Goal: Task Accomplishment & Management: Complete application form

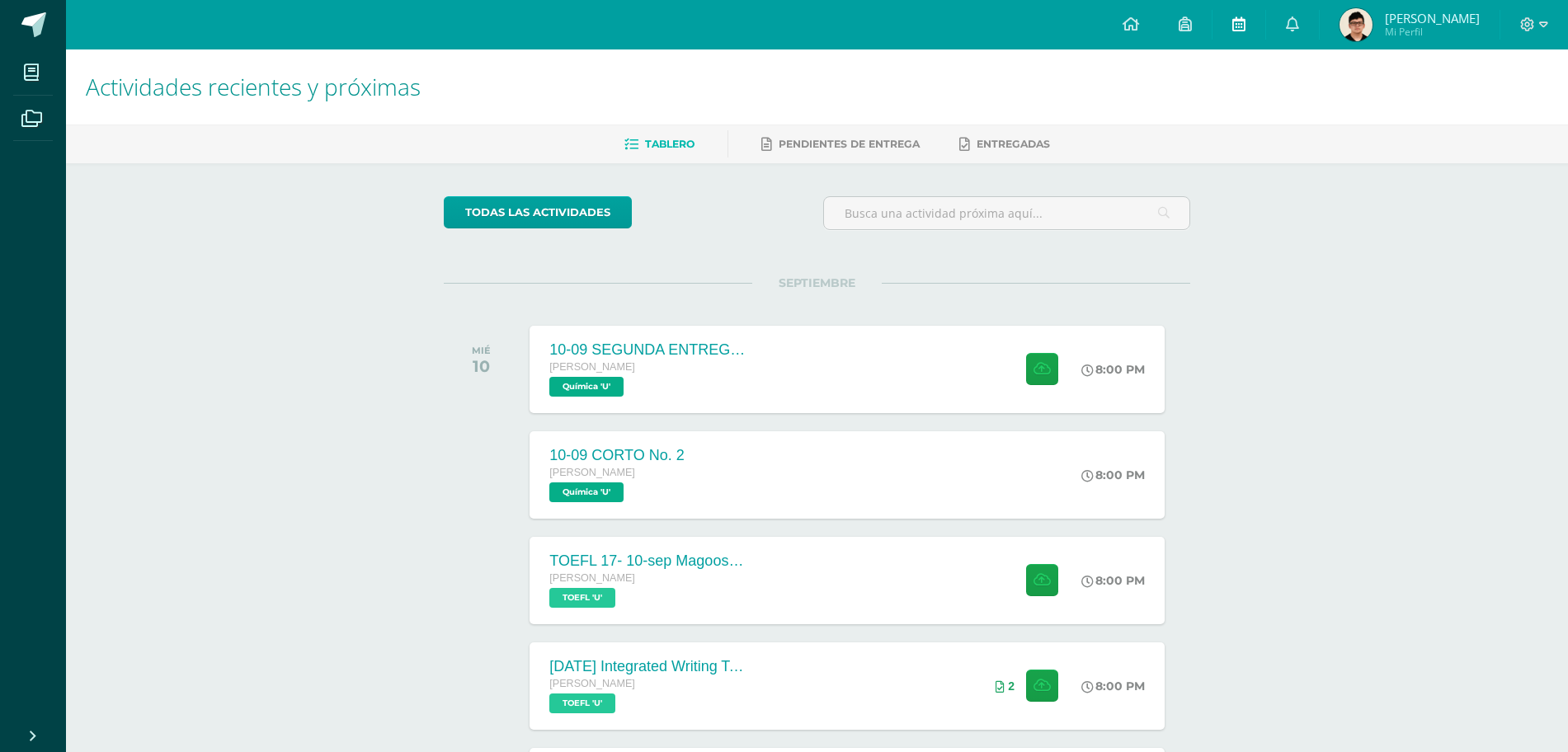
click at [1265, 20] on link at bounding box center [1239, 24] width 52 height 50
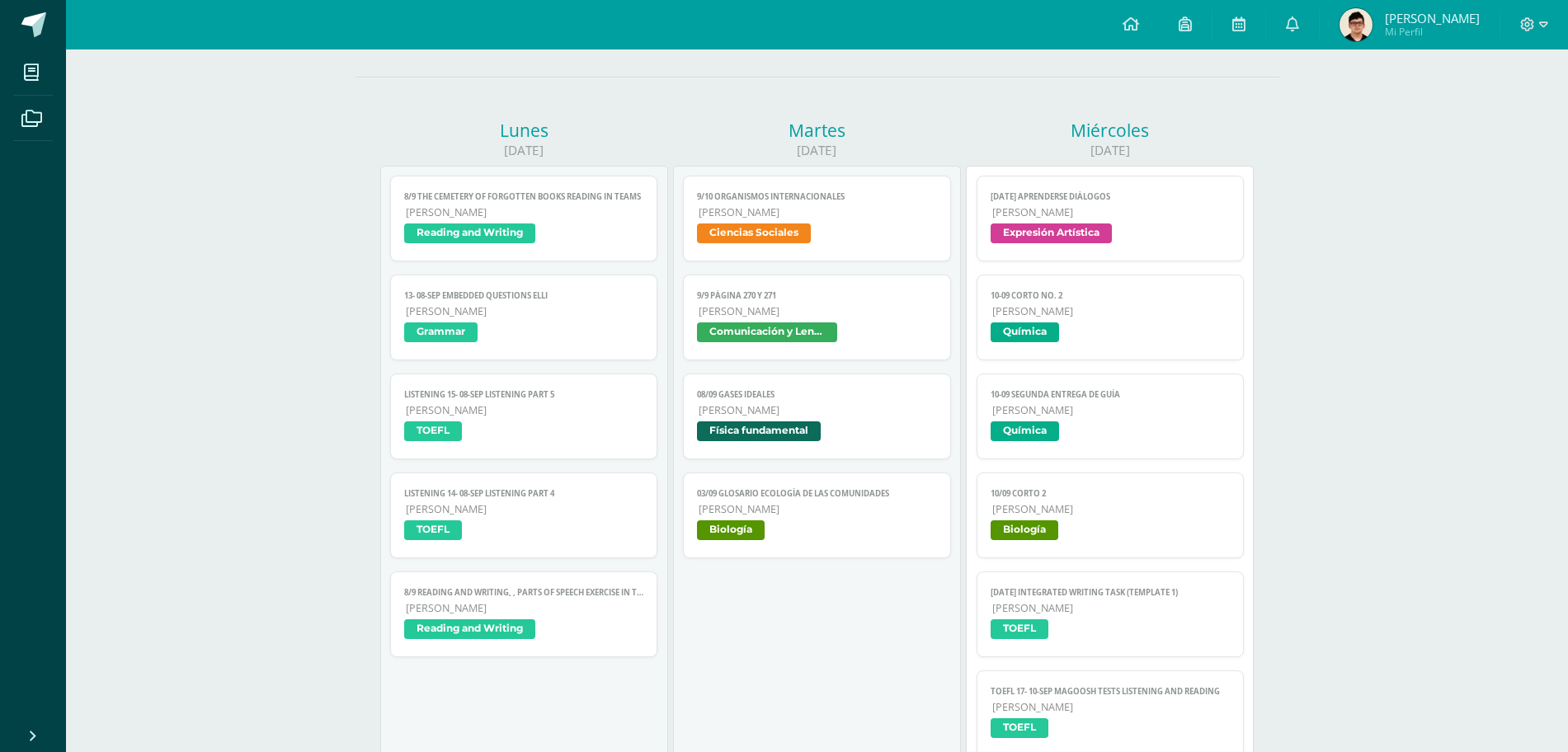
scroll to position [156, 0]
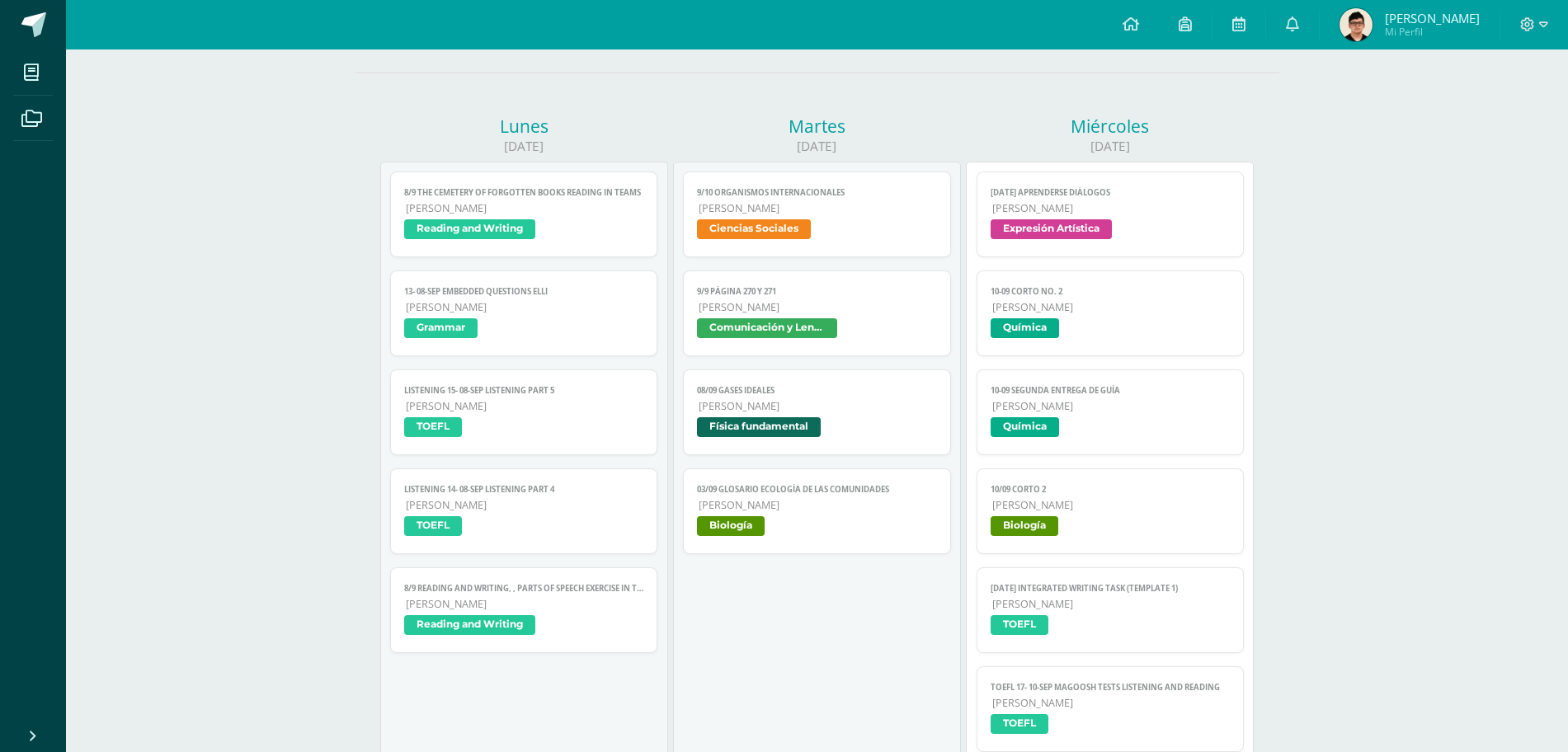
click at [1058, 222] on span "Expresión Artística" at bounding box center [1052, 228] width 122 height 20
click at [1068, 296] on span "10-09 CORTO No. 2" at bounding box center [1111, 291] width 240 height 10
click at [1072, 426] on span "Química" at bounding box center [1111, 429] width 240 height 24
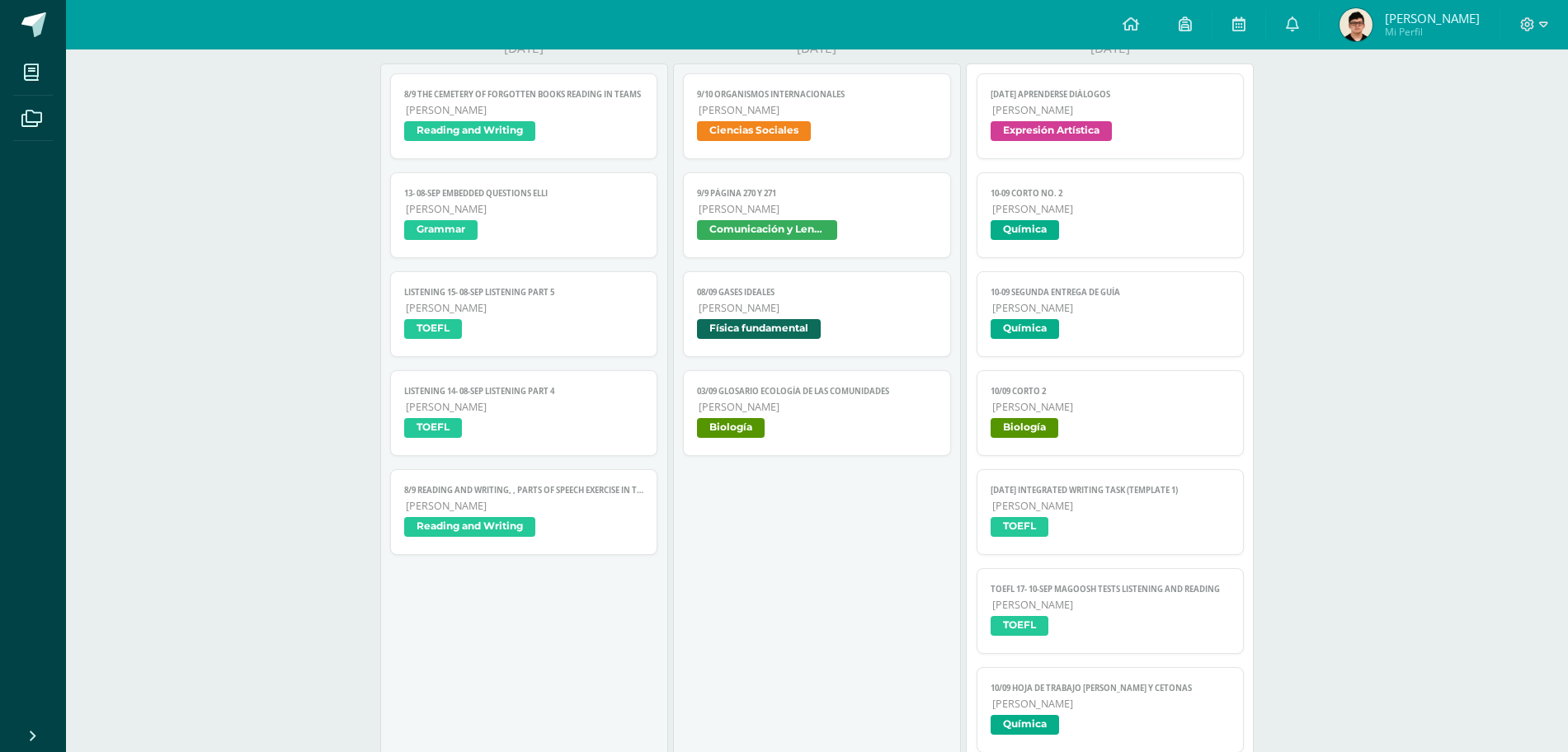
click at [1072, 426] on span "Biología" at bounding box center [1111, 430] width 240 height 24
click at [1083, 513] on span "[PERSON_NAME]" at bounding box center [1111, 505] width 239 height 14
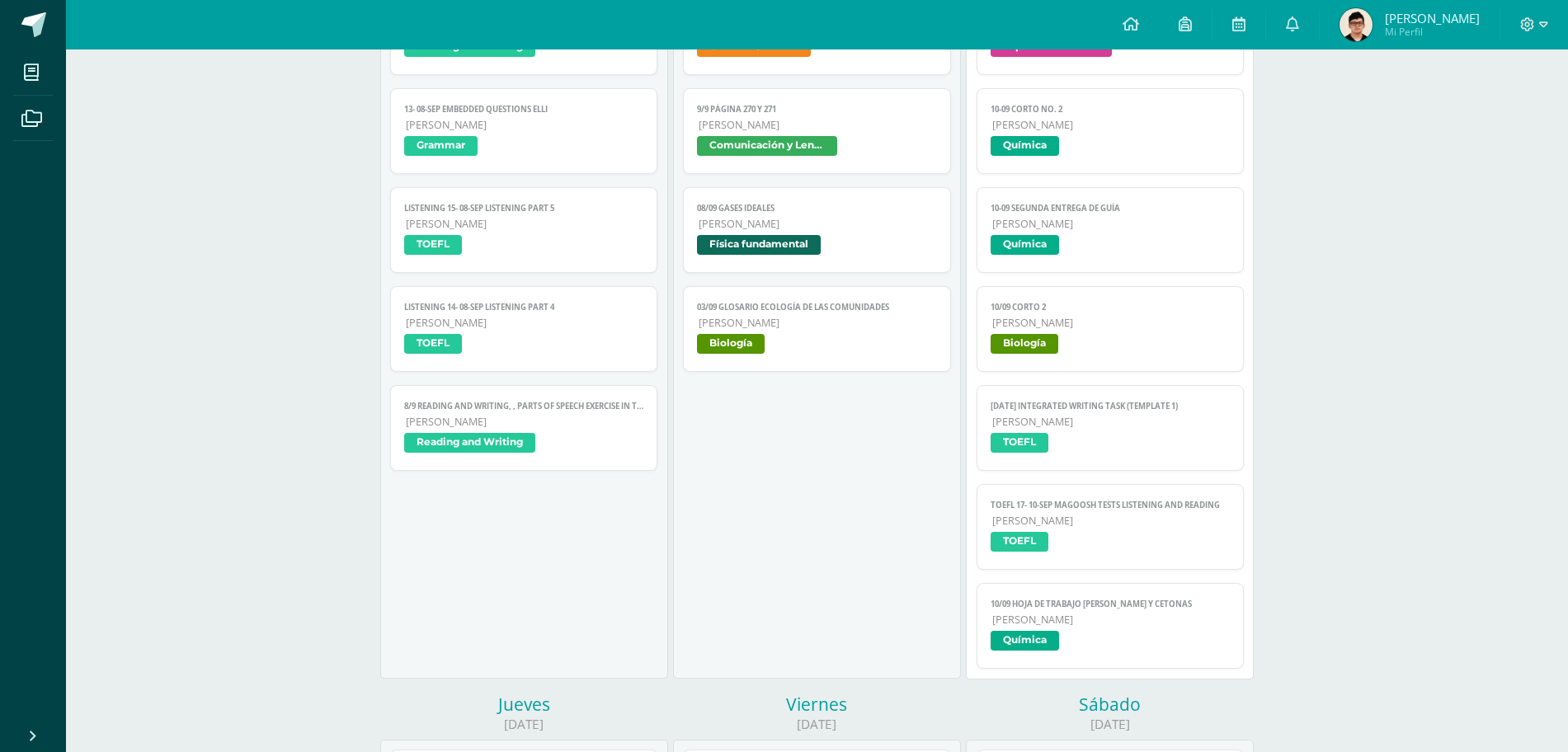
scroll to position [345, 0]
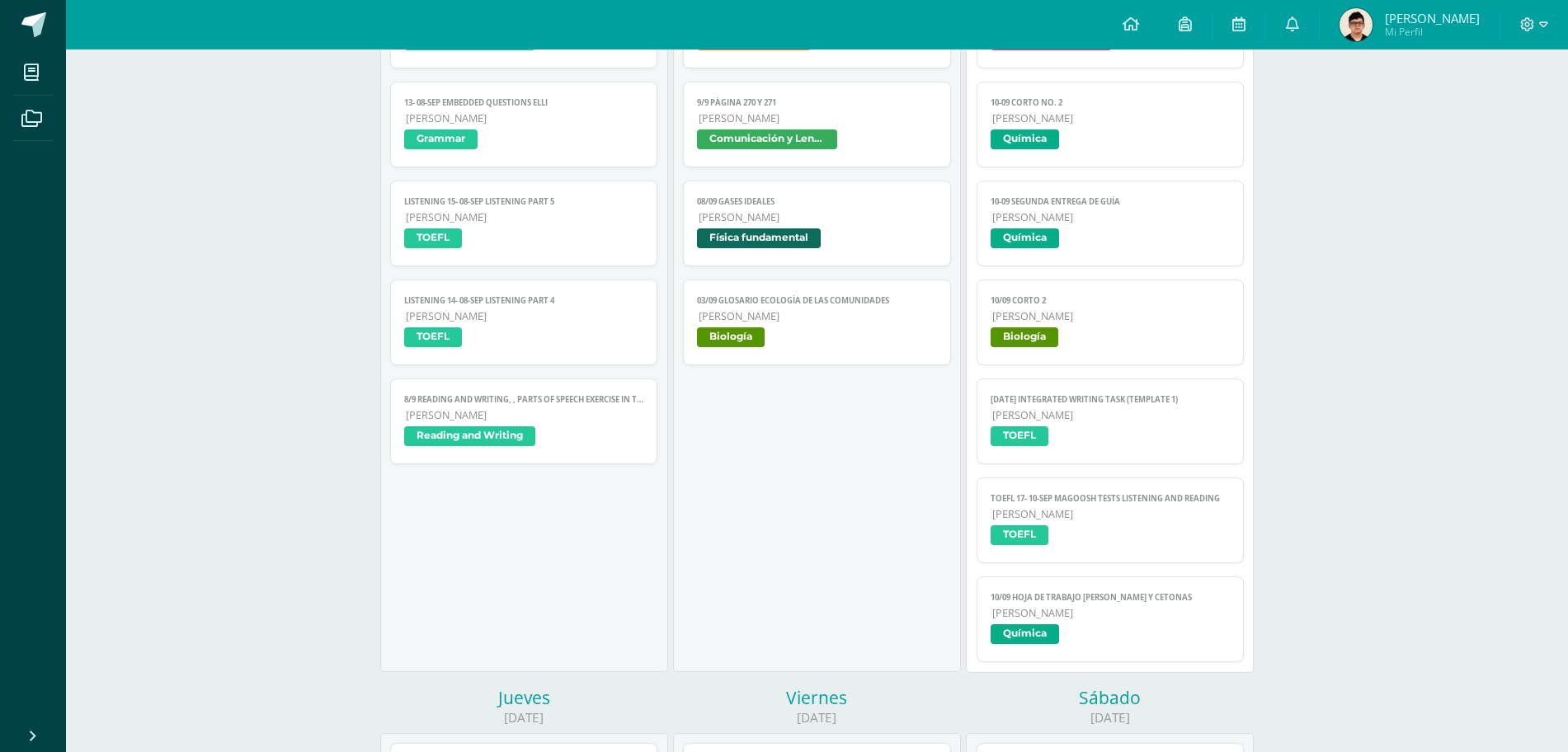
click at [1083, 513] on span "[PERSON_NAME]" at bounding box center [1111, 513] width 239 height 14
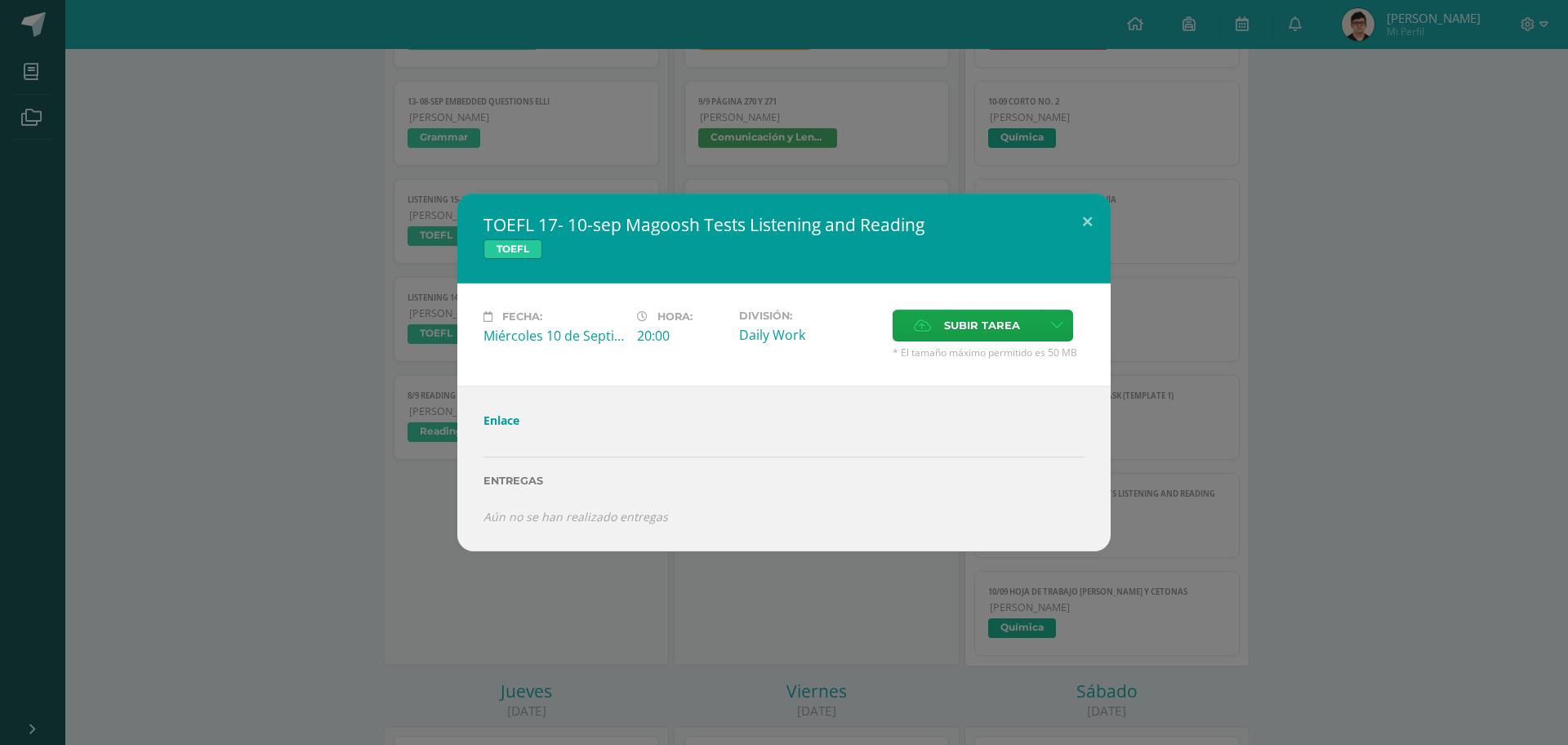
click at [491, 423] on link "Enlace" at bounding box center [501, 420] width 36 height 16
click at [942, 330] on label "Subir tarea" at bounding box center [967, 325] width 148 height 32
click at [0, 0] on input "Subir tarea" at bounding box center [0, 0] width 0 height 0
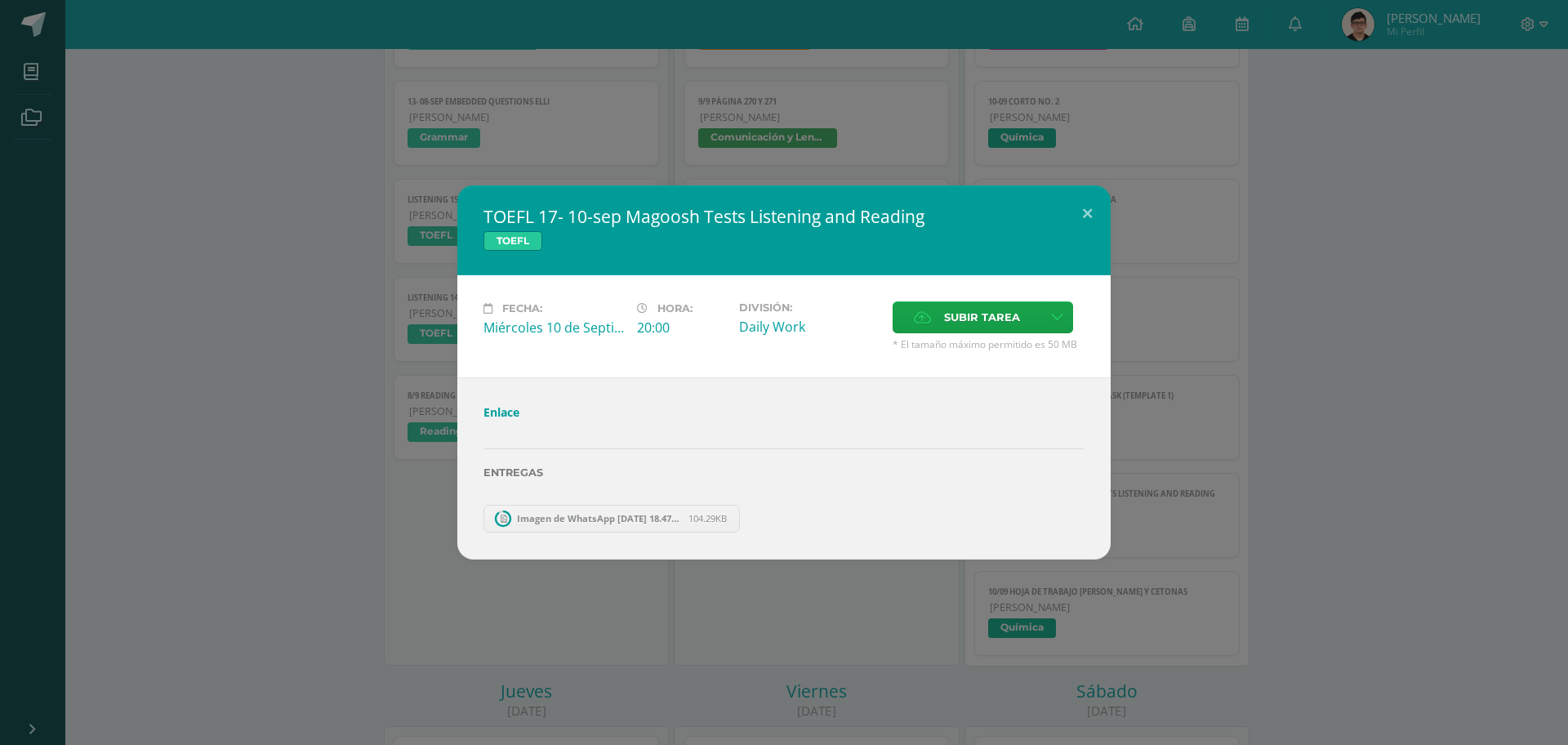
click at [183, 375] on div "TOEFL 17- 10-sep Magoosh Tests Listening and Reading TOEFL Fecha: Miércoles 10 …" at bounding box center [784, 372] width 1555 height 373
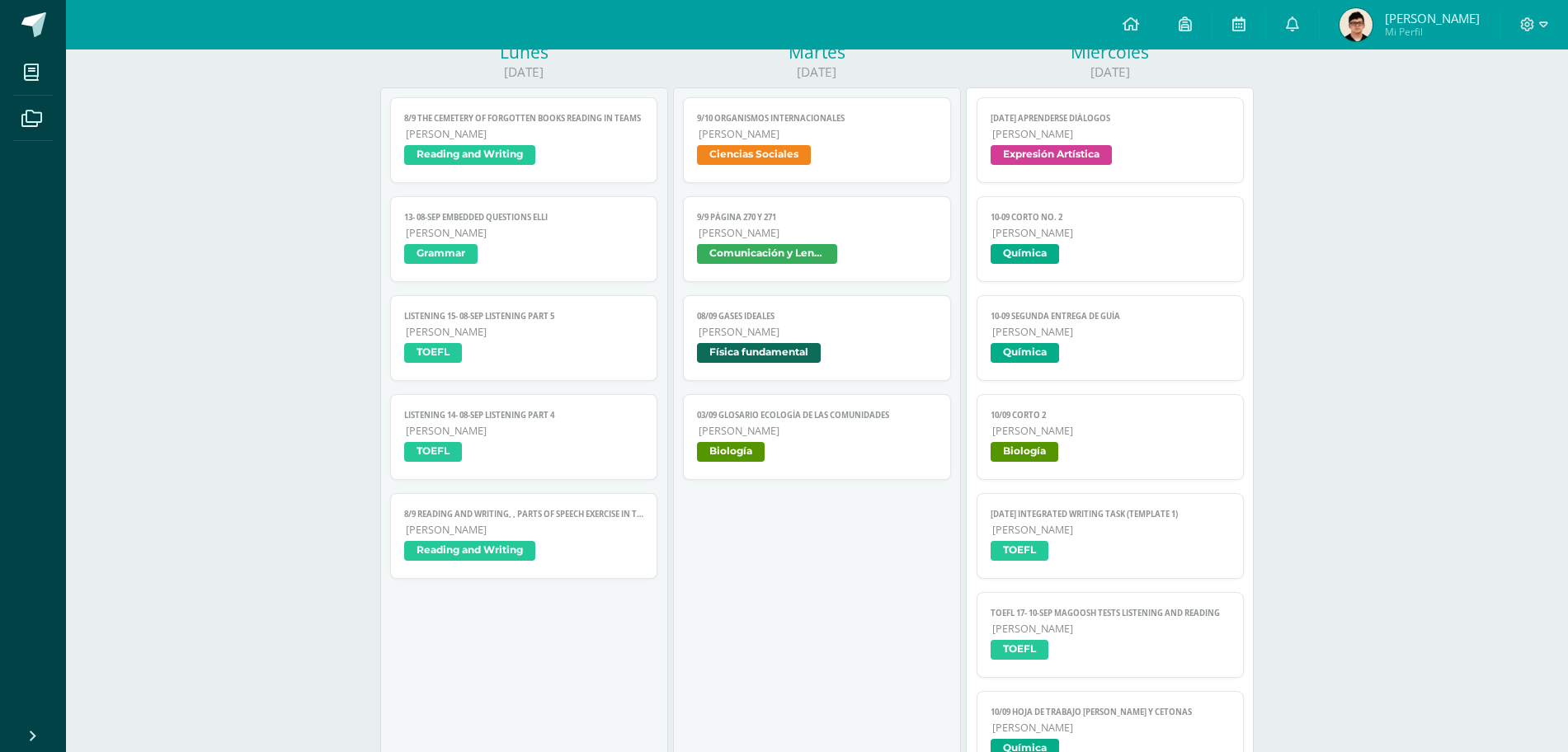
scroll to position [230, 0]
click at [811, 436] on span "[PERSON_NAME]" at bounding box center [818, 431] width 239 height 14
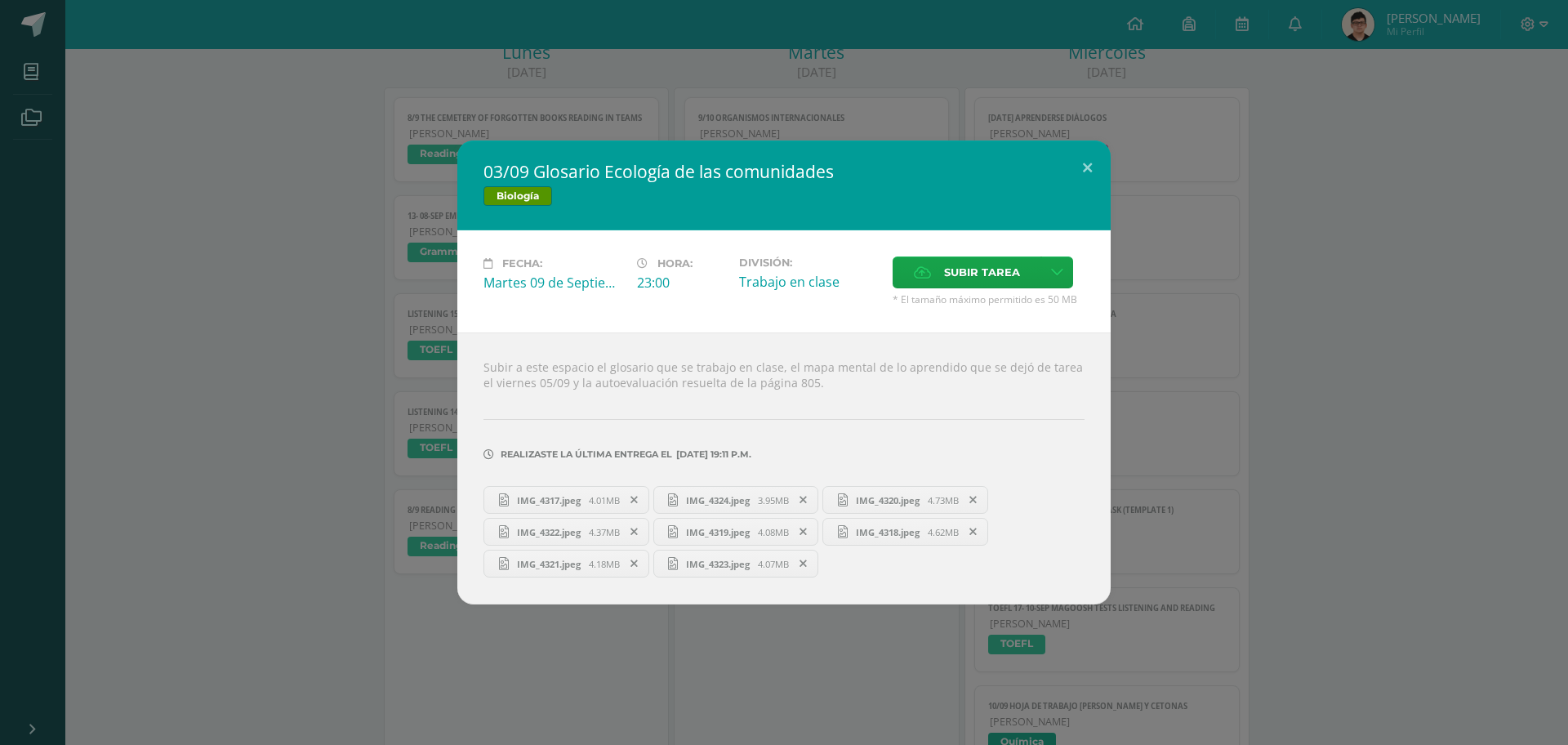
click at [270, 357] on div "03/09 Glosario Ecología de las comunidades Biología Fecha: Martes 09 de Septiem…" at bounding box center [784, 372] width 1555 height 464
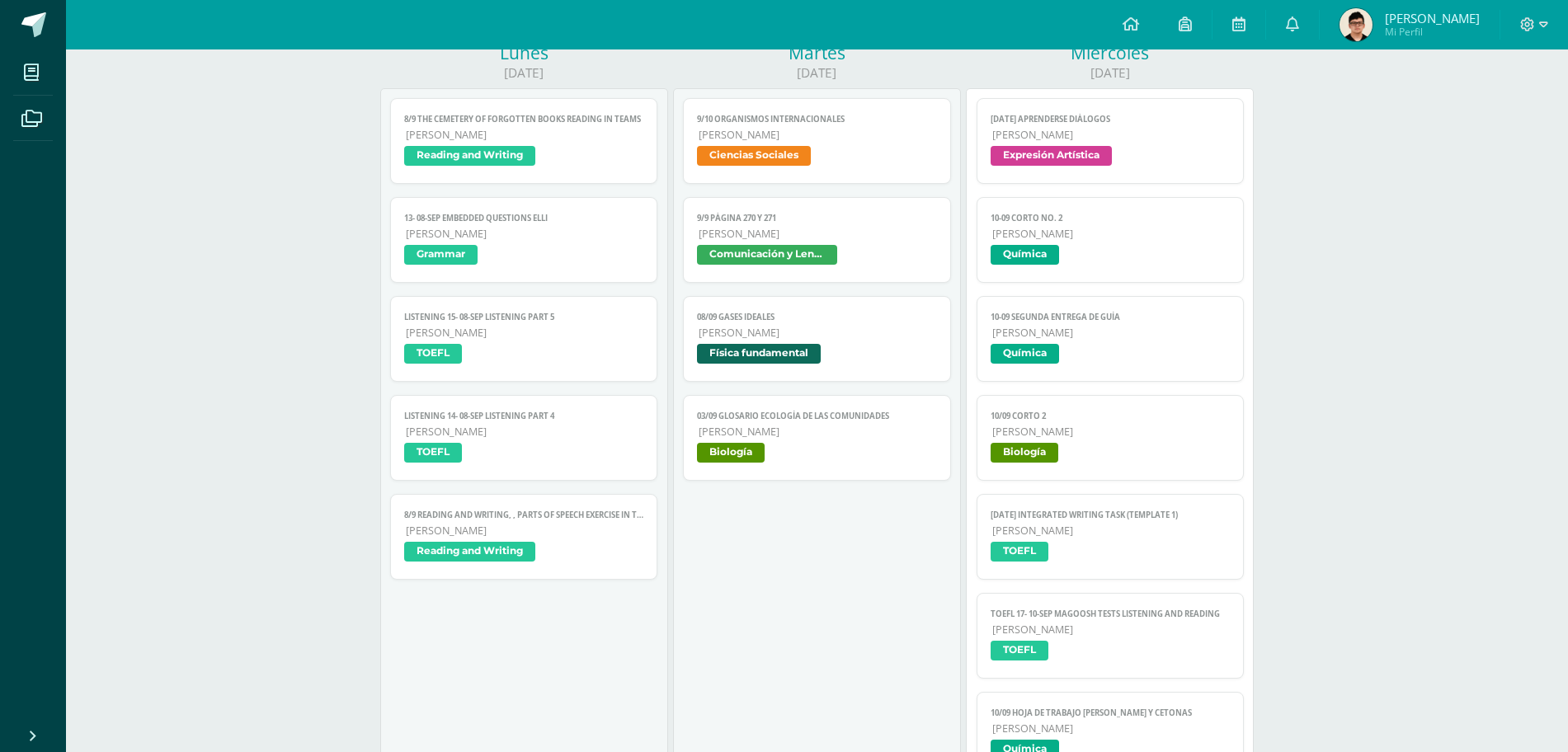
click at [876, 347] on span "Física fundamental" at bounding box center [817, 356] width 240 height 24
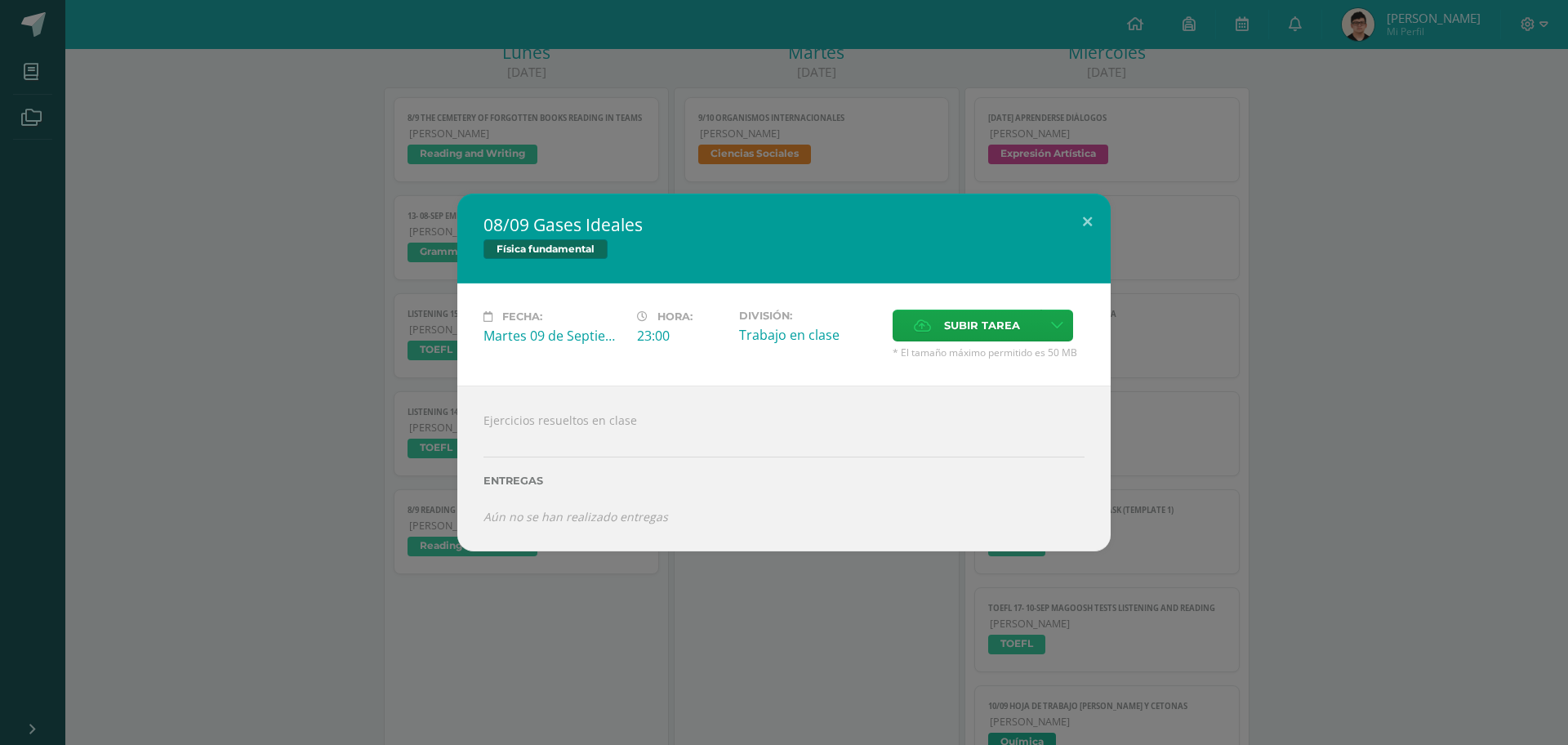
click at [311, 298] on div "08/09 Gases Ideales Física fundamental Fecha: Martes 09 de Septiembre Hora: 23:…" at bounding box center [784, 372] width 1555 height 357
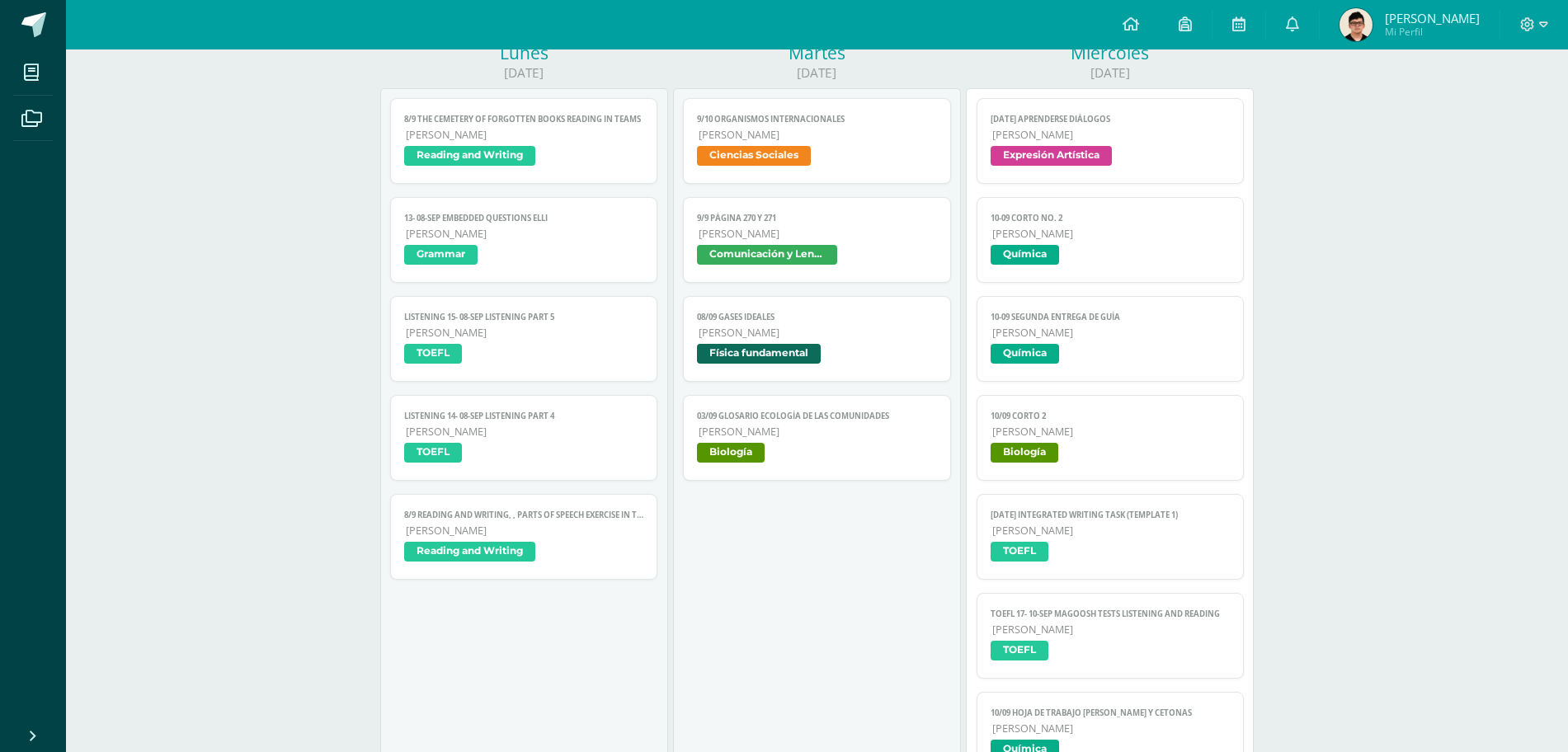
click at [722, 227] on span "[PERSON_NAME]" at bounding box center [818, 233] width 239 height 14
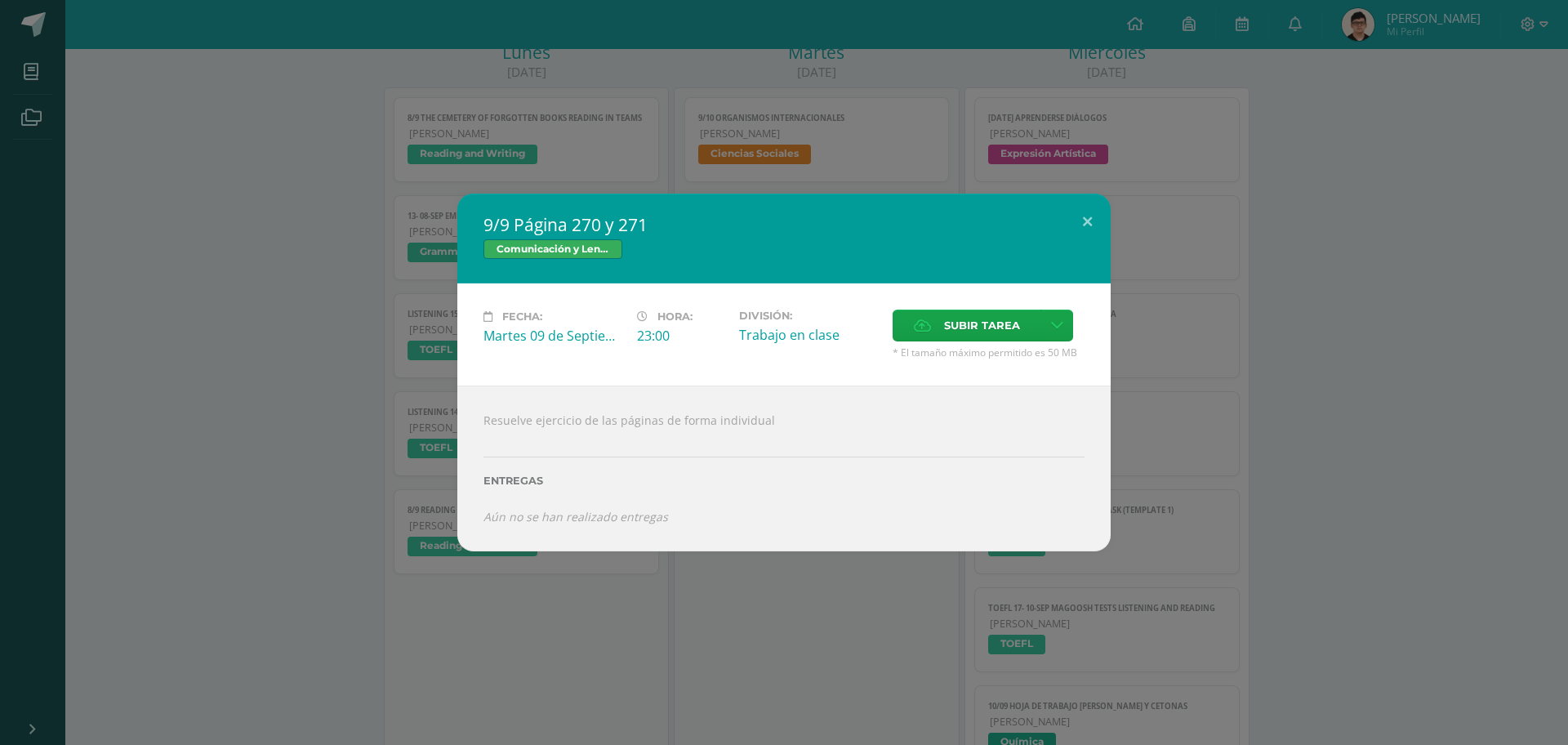
click at [343, 228] on div "9/9 Página 270 y 271 Comunicación y Lenguaje Fecha: Martes 09 de Septiembre Hor…" at bounding box center [784, 372] width 1555 height 357
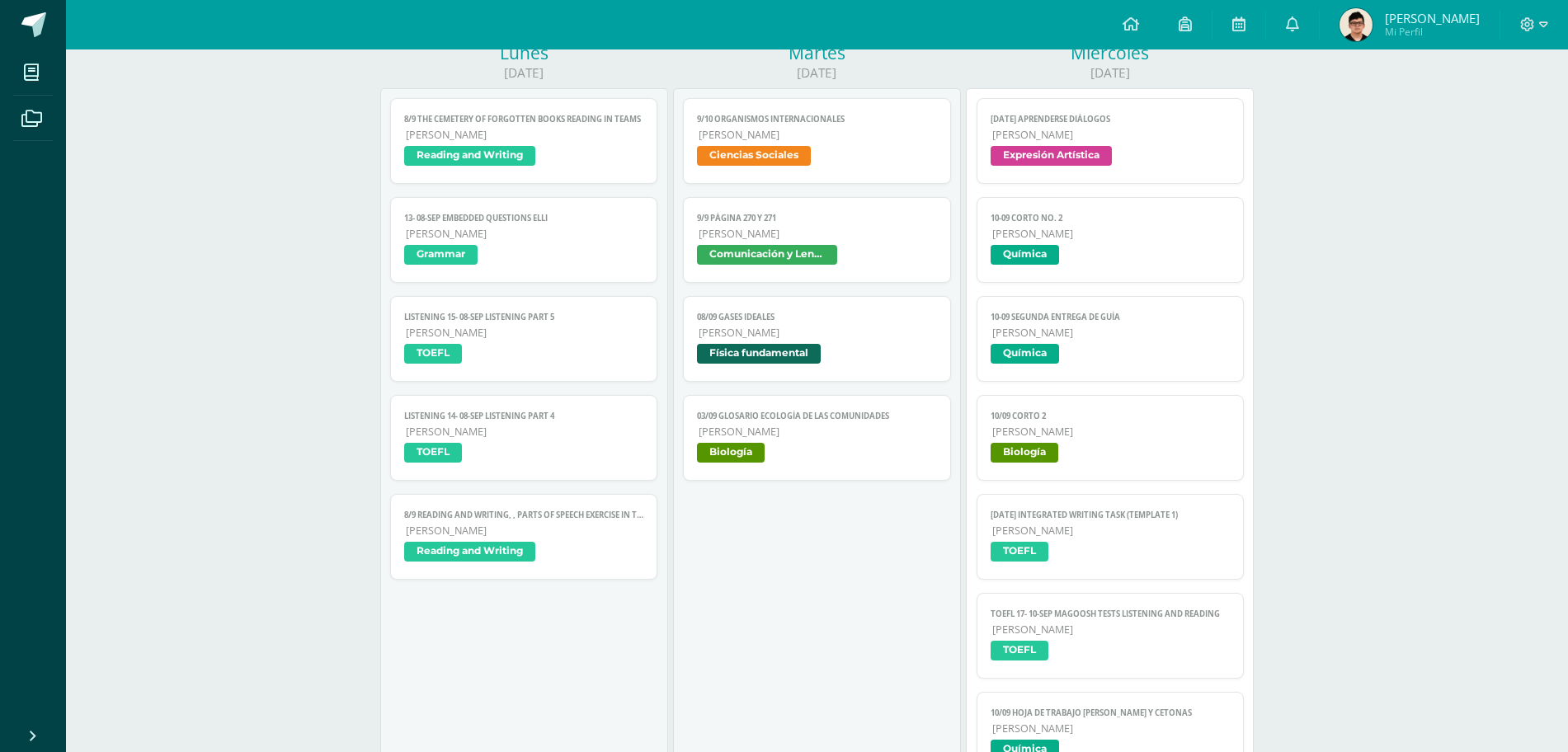
click at [773, 113] on link "9/10 Organismos Internacionales Quinto Bachillerato Ciencias Sociales" at bounding box center [817, 141] width 268 height 86
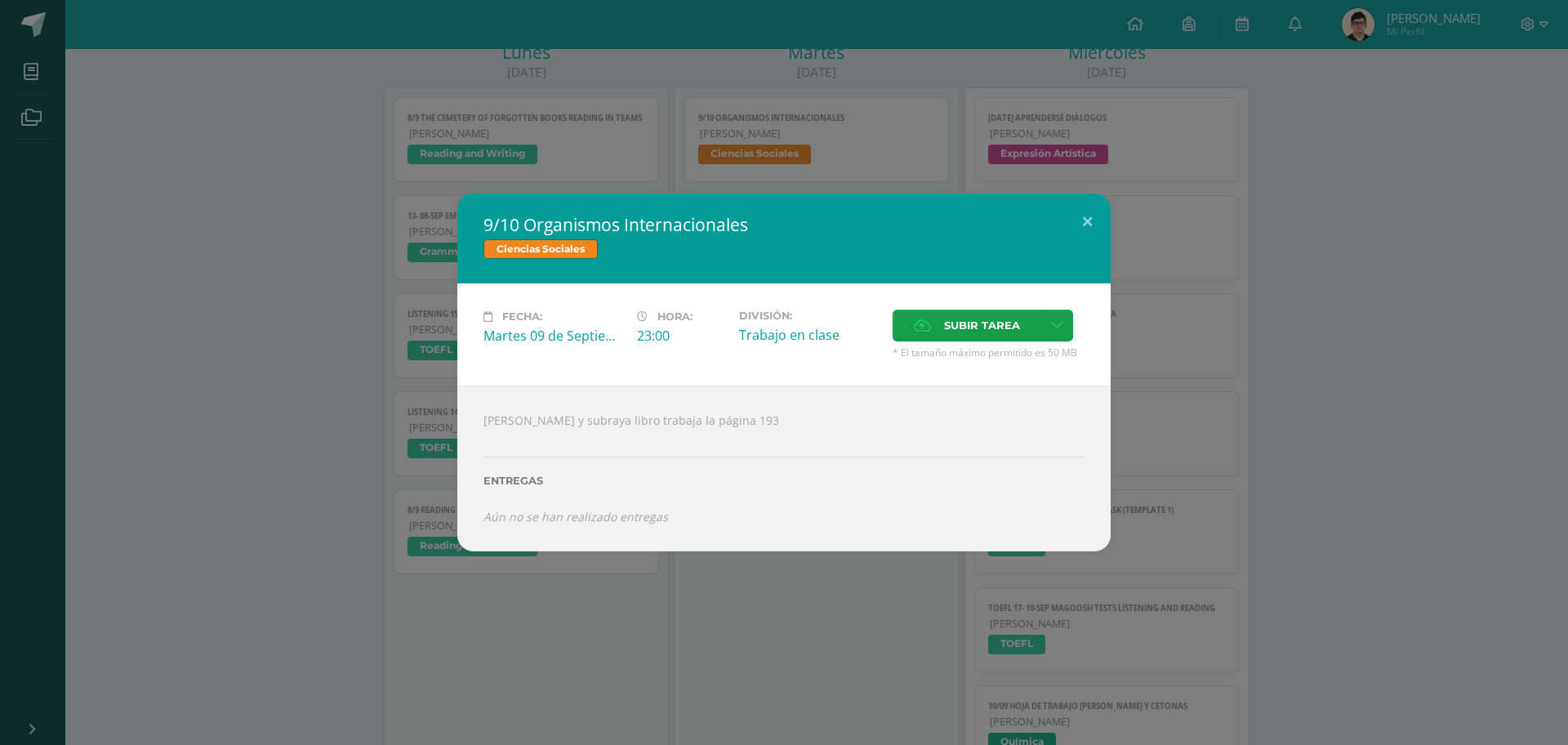
click at [508, 159] on div "9/10 Organismos Internacionales Ciencias Sociales Fecha: Martes 09 de Septiembr…" at bounding box center [784, 372] width 1568 height 745
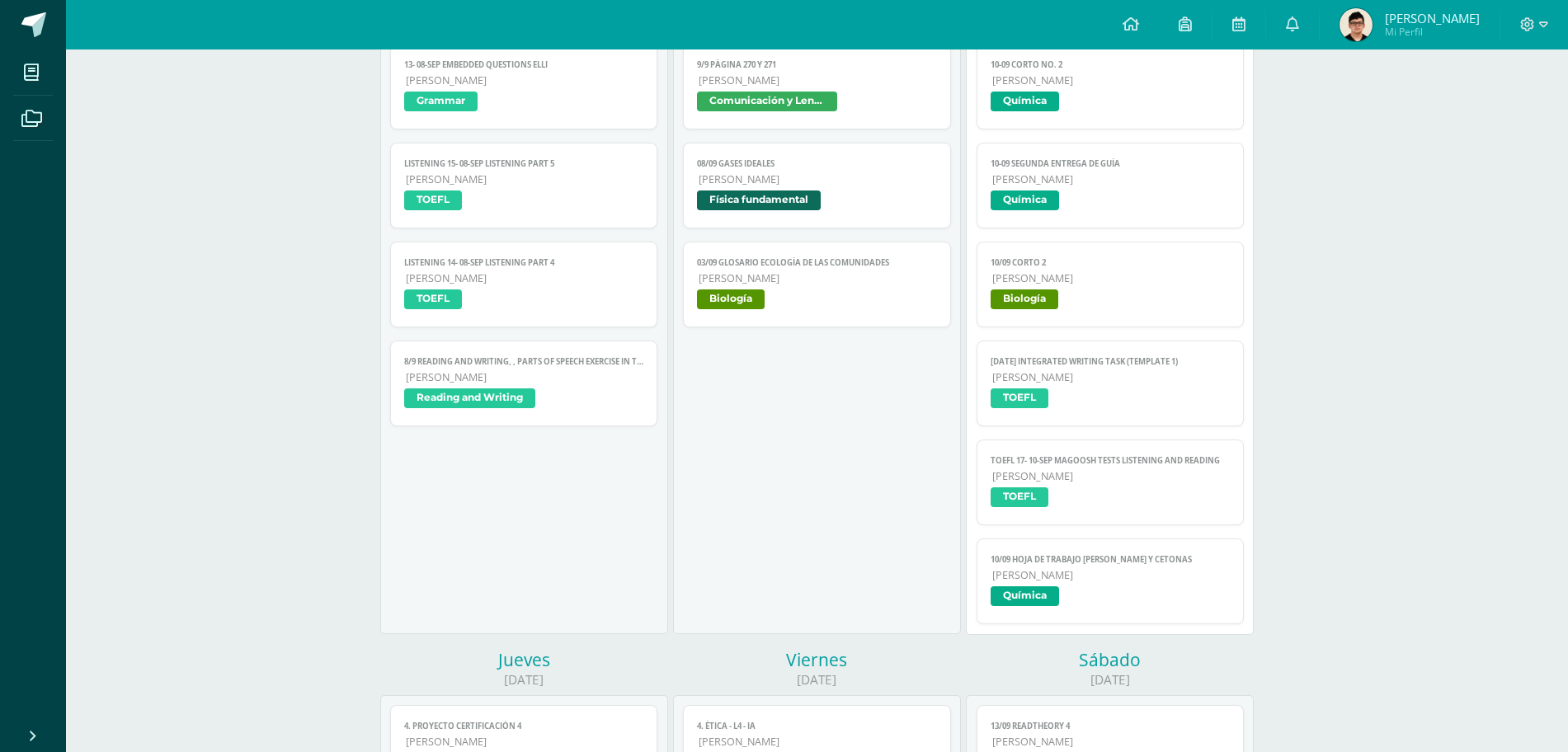
scroll to position [383, 0]
click at [1075, 572] on span "[PERSON_NAME]" at bounding box center [1111, 575] width 239 height 14
click at [1067, 499] on span "TOEFL" at bounding box center [1111, 500] width 240 height 24
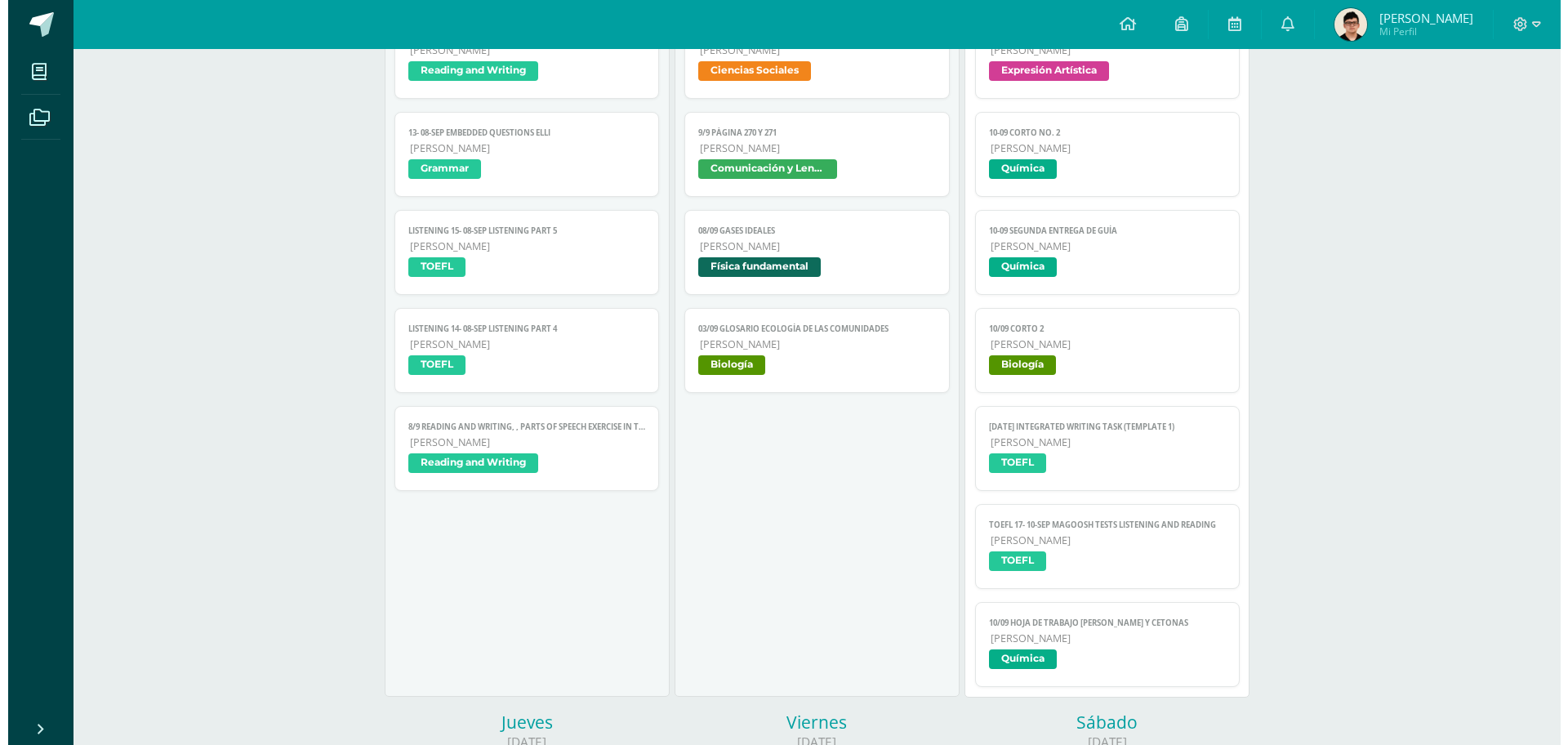
scroll to position [309, 0]
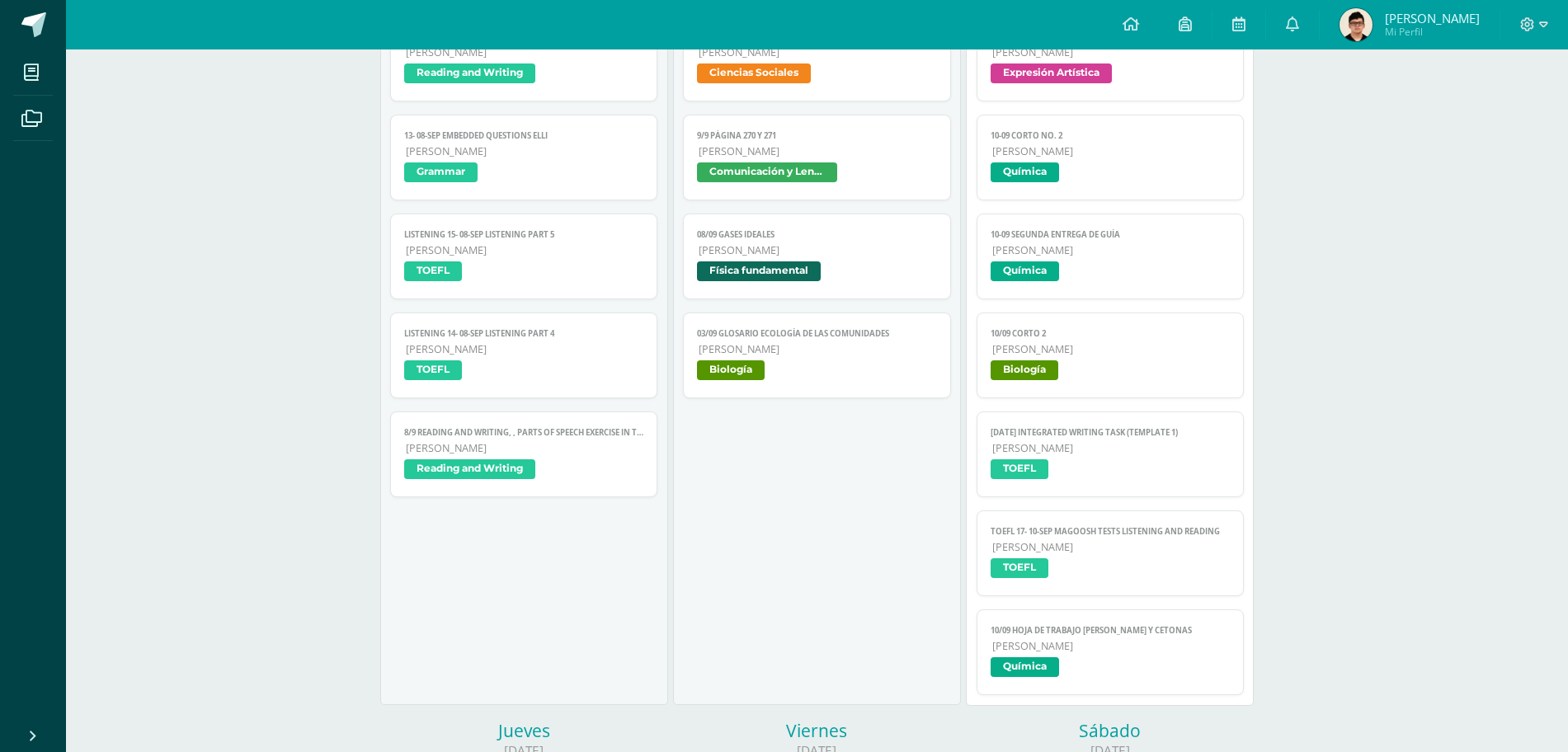
click at [1057, 456] on link "10 sep Integrated Writing Task (Template 1) Quinto Bachillerato TOEFL" at bounding box center [1111, 455] width 268 height 86
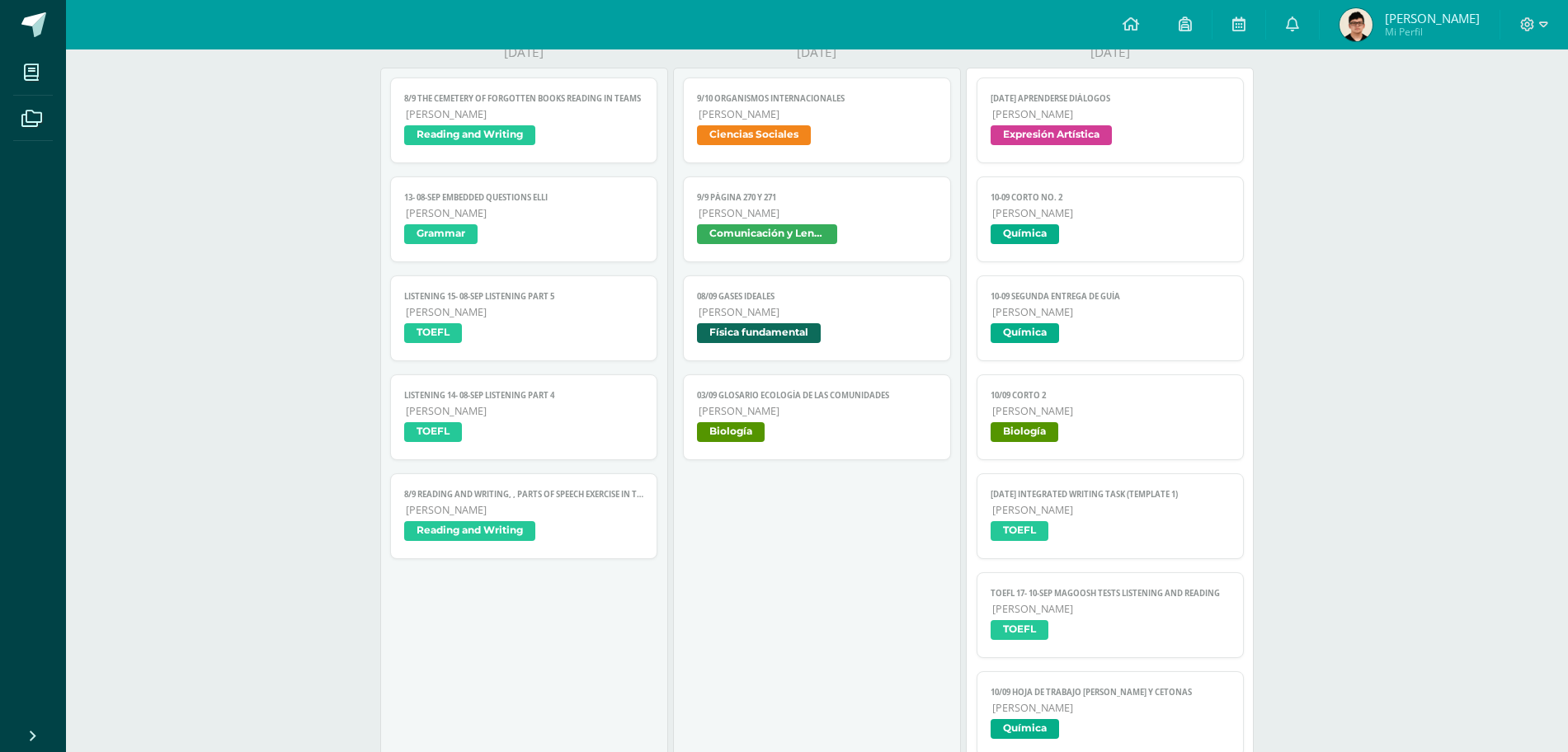
scroll to position [215, 0]
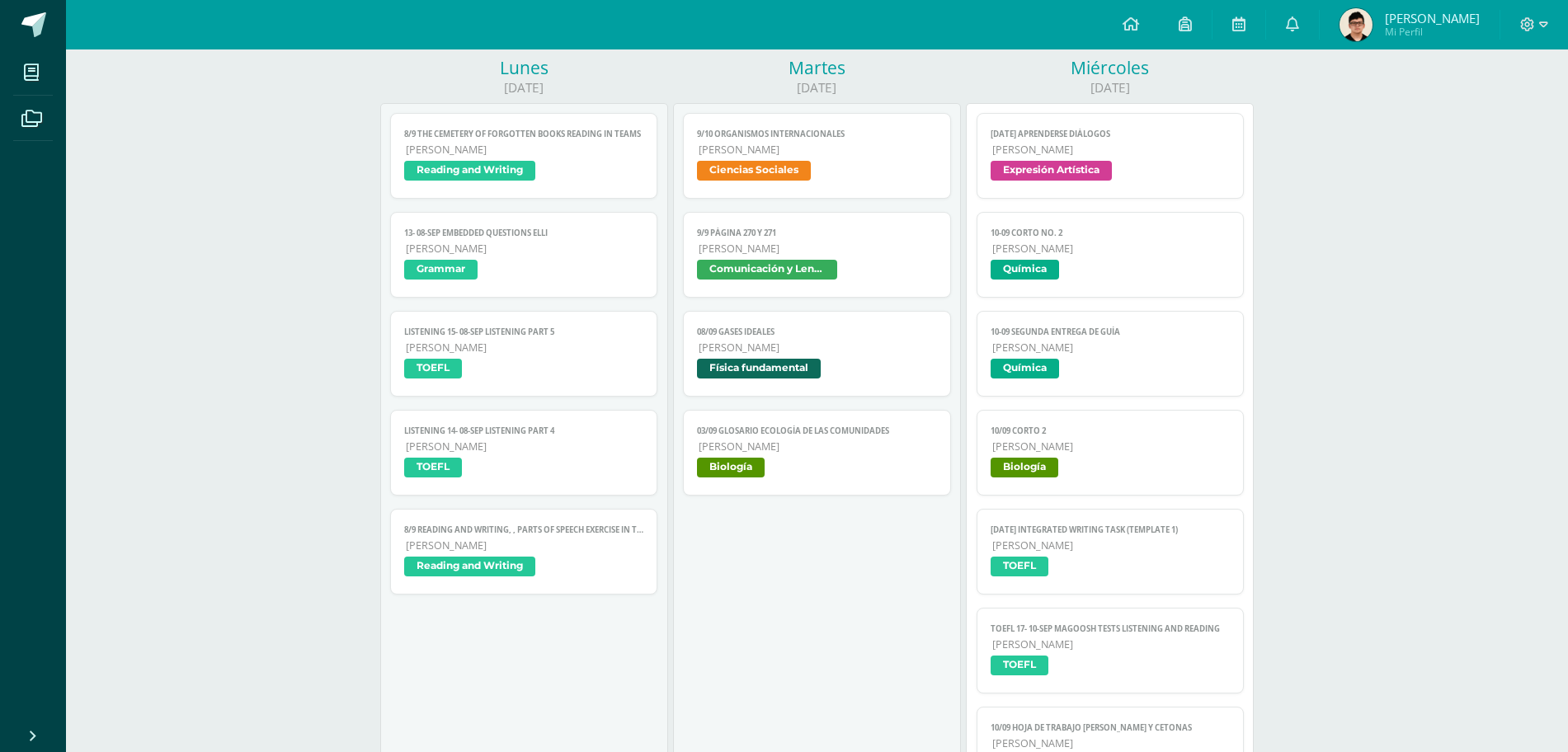
click at [1057, 456] on link "10/09 Corto 2 Quinto Bachillerato Biología" at bounding box center [1111, 453] width 268 height 86
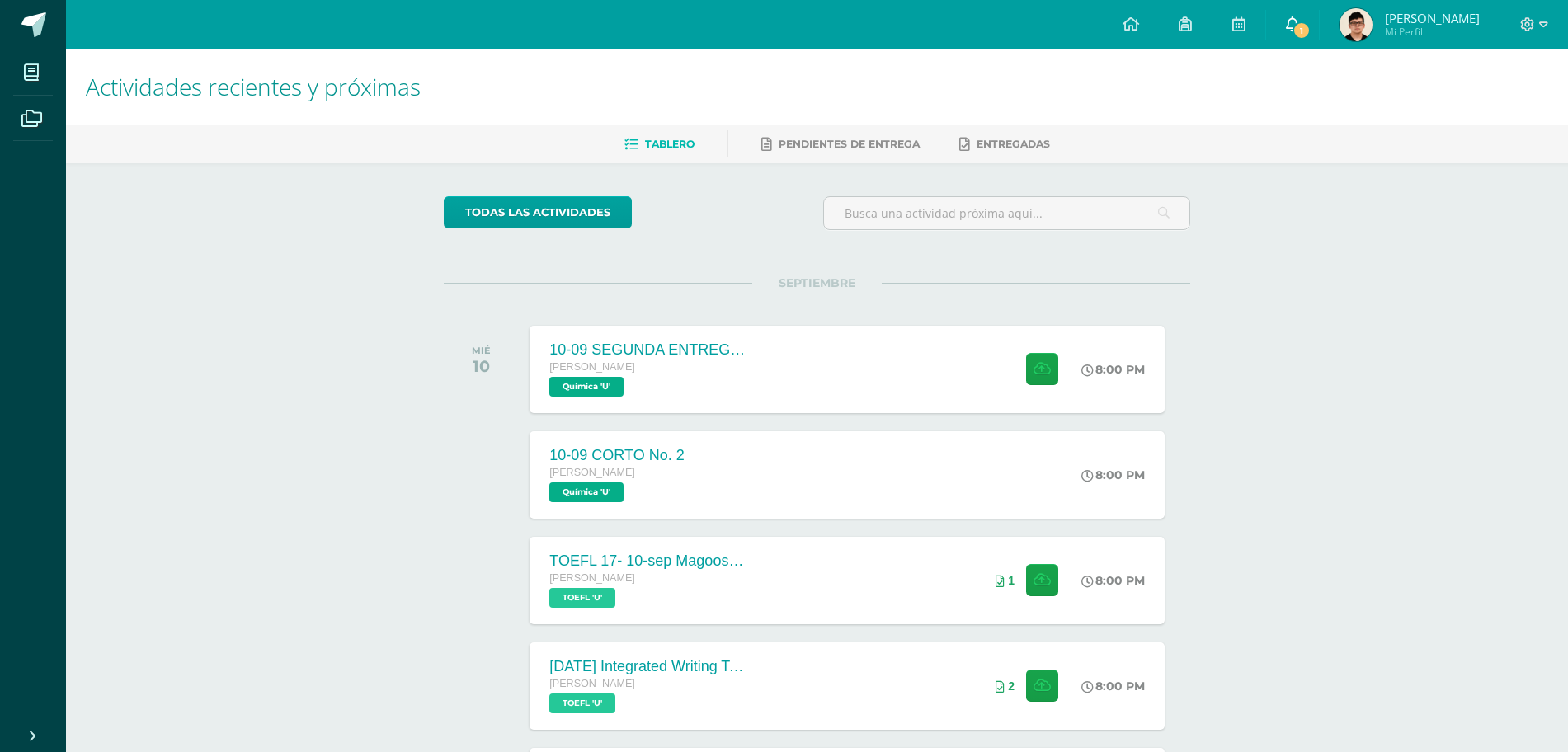
click at [1311, 22] on span "1" at bounding box center [1300, 30] width 18 height 18
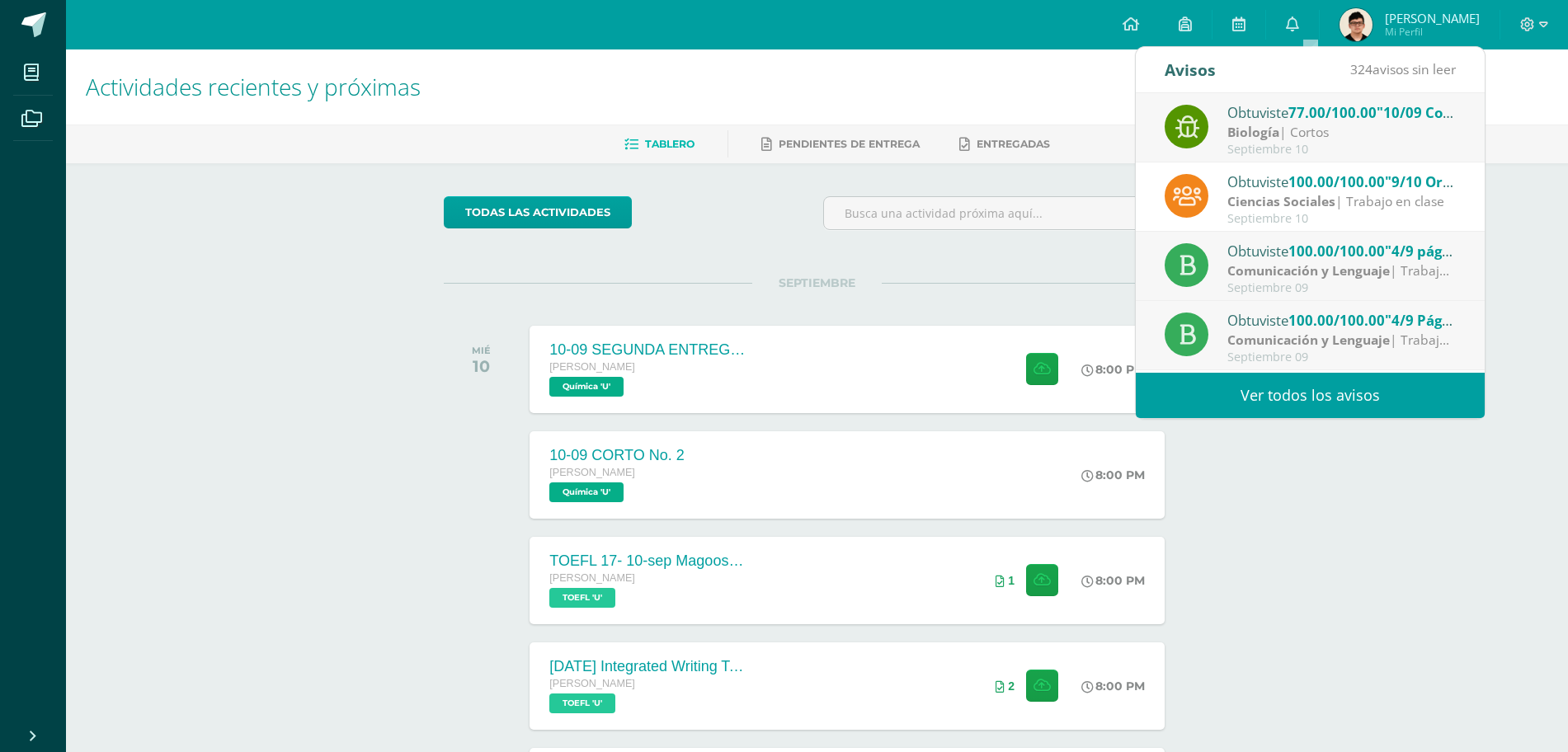
click at [1290, 128] on div "Biología | Cortos" at bounding box center [1342, 132] width 229 height 19
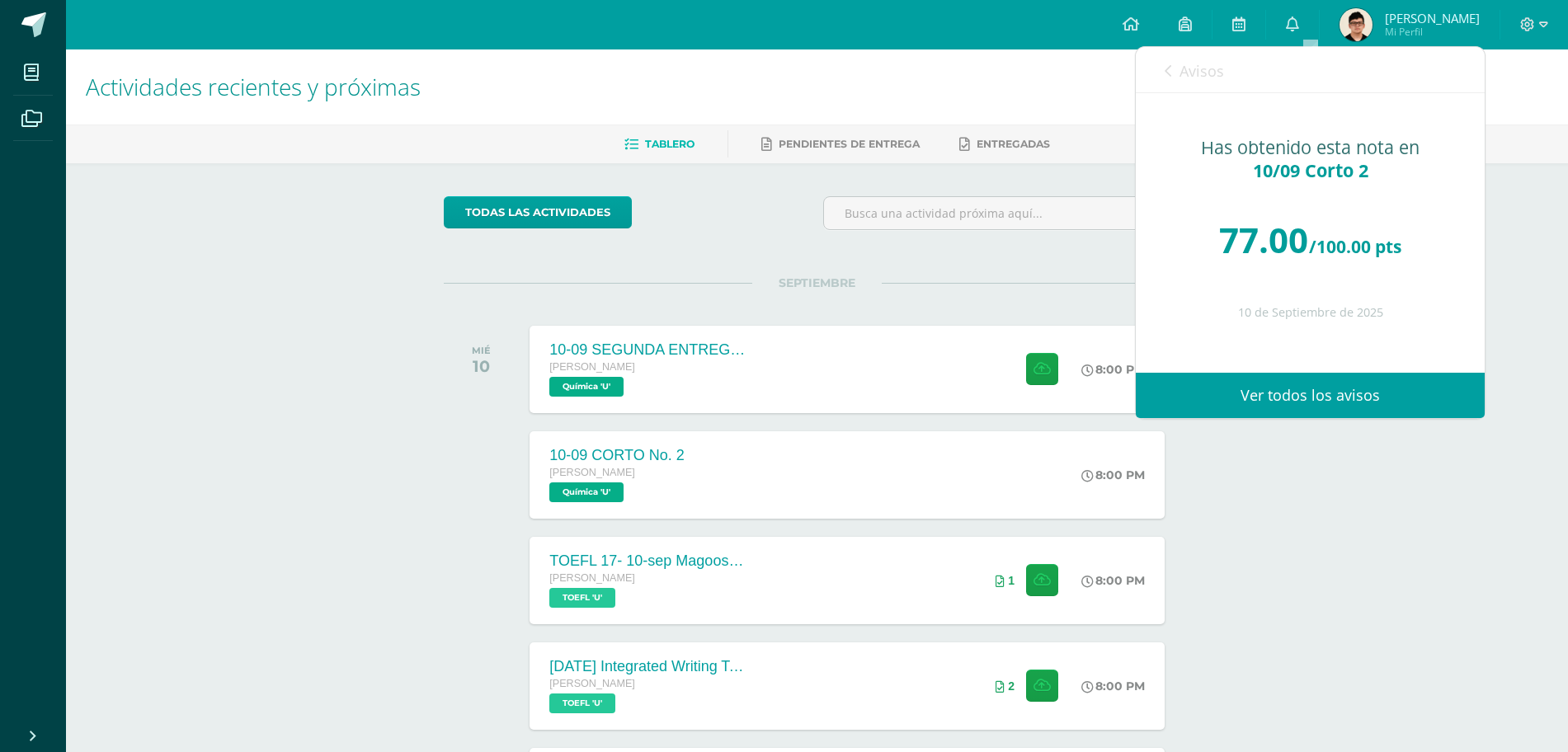
click at [1177, 63] on link "Avisos" at bounding box center [1194, 70] width 59 height 47
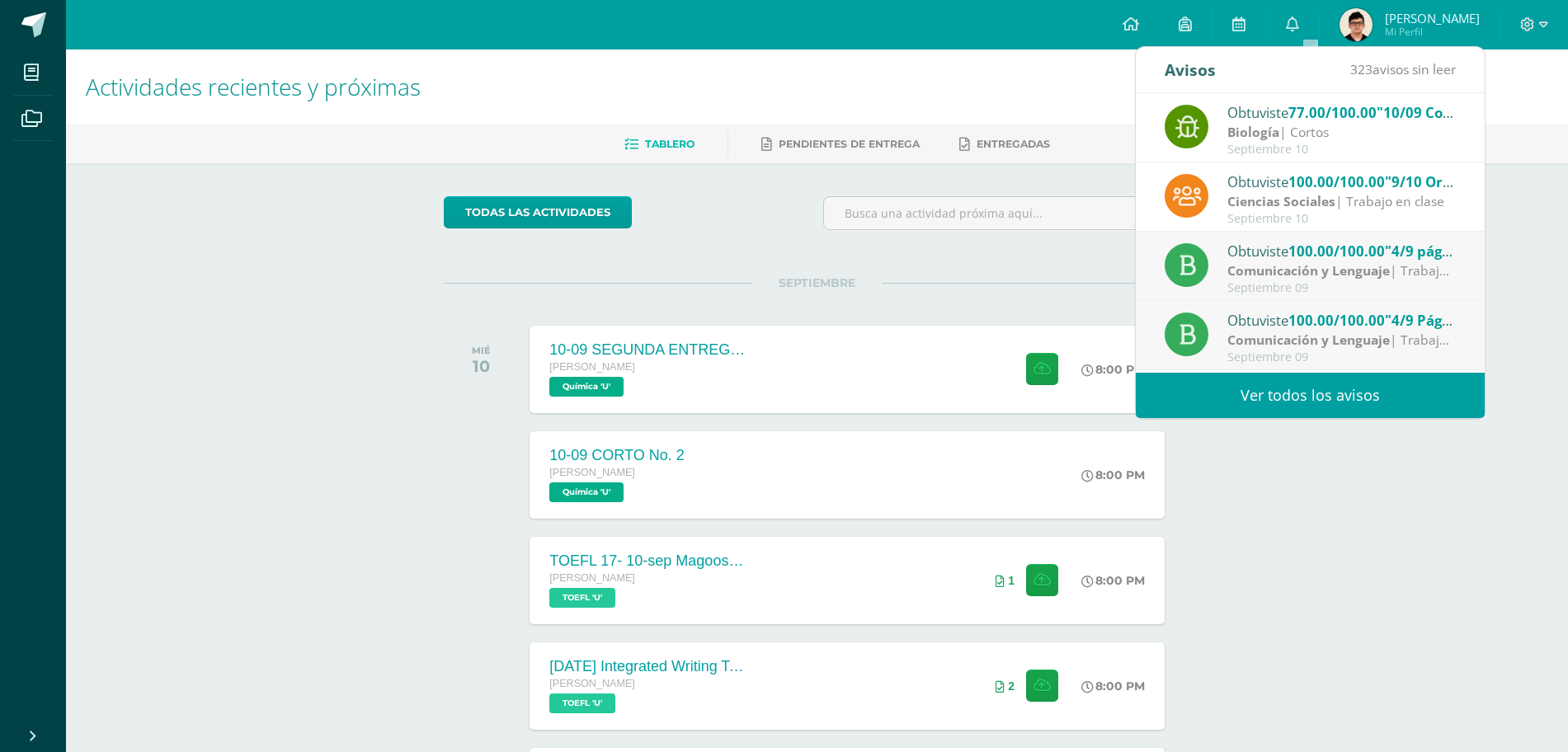
click at [980, 66] on h1 "Actividades recientes y próximas" at bounding box center [817, 87] width 1462 height 75
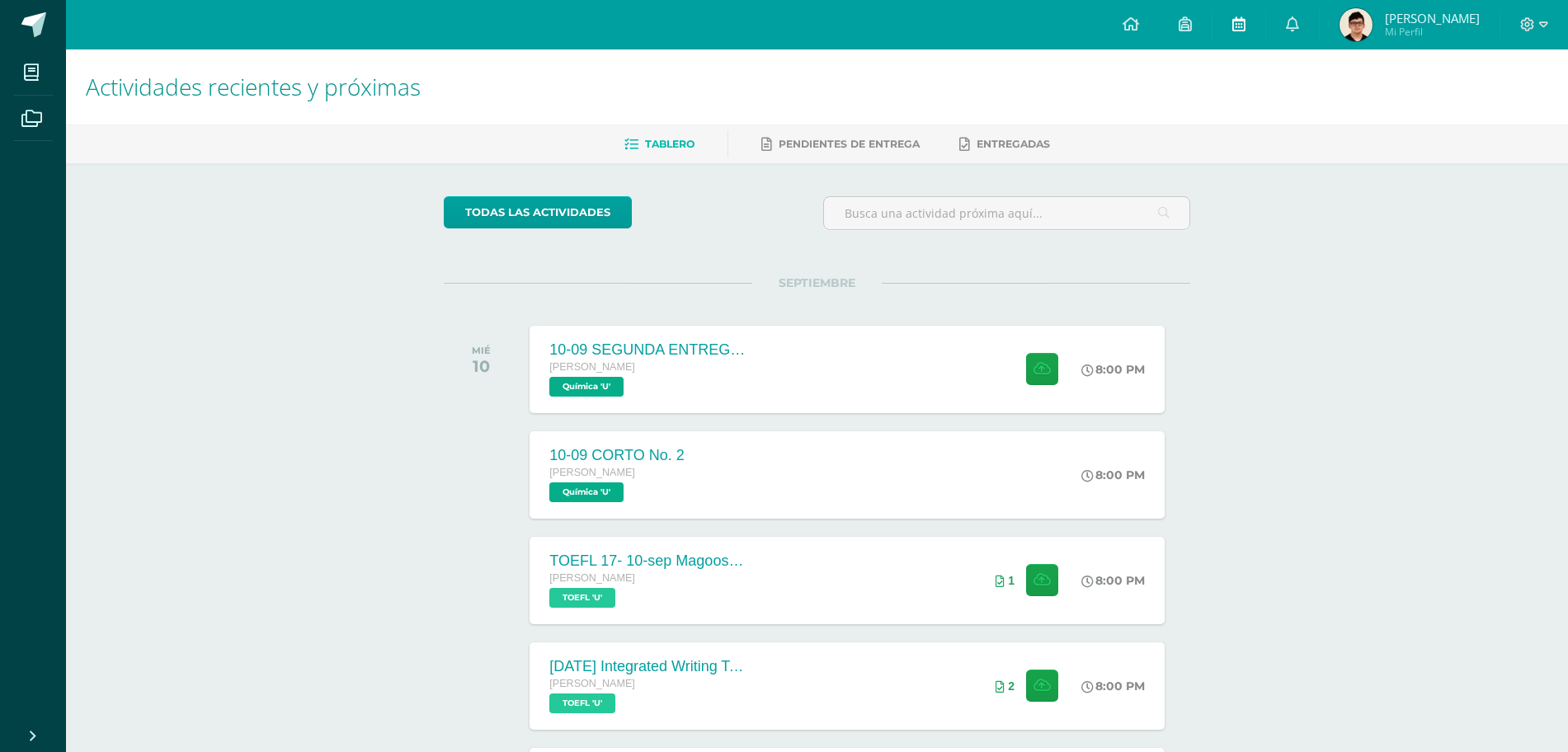
click at [1248, 23] on link at bounding box center [1239, 24] width 52 height 50
